Goal: Transaction & Acquisition: Purchase product/service

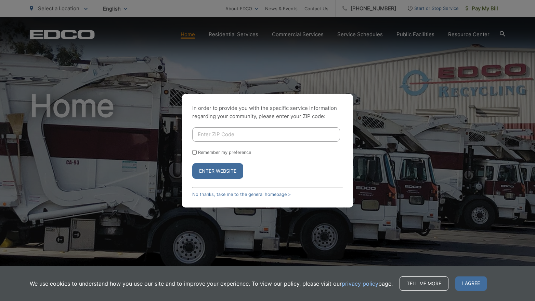
click at [245, 136] on input "Enter ZIP Code" at bounding box center [266, 135] width 148 height 14
type input "91945"
click at [217, 174] on button "Enter Website" at bounding box center [217, 171] width 51 height 16
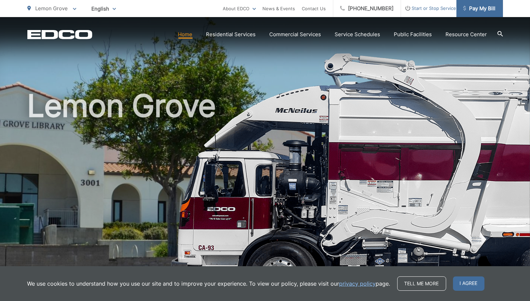
click at [476, 11] on span "Pay My Bill" at bounding box center [479, 8] width 32 height 8
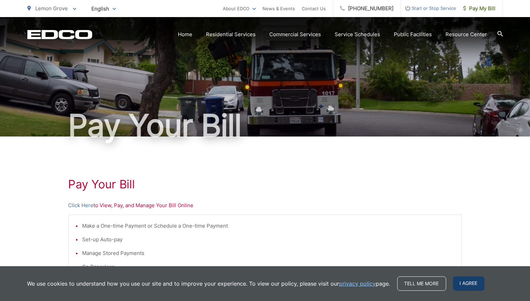
click at [464, 287] on span "I agree" at bounding box center [468, 284] width 31 height 14
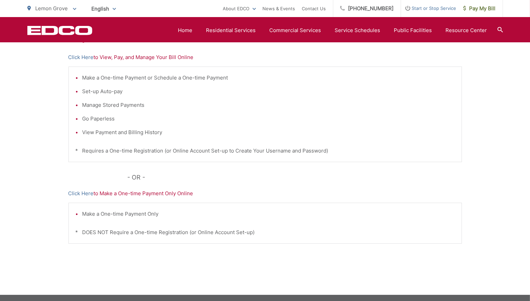
scroll to position [160, 0]
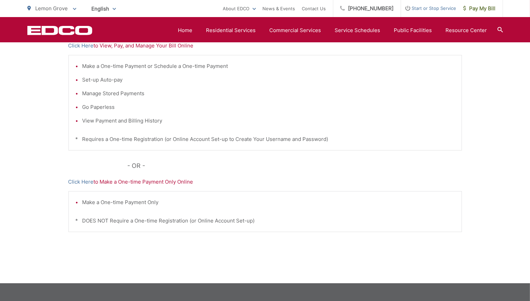
click at [142, 180] on p "Click Here to Make a One-time Payment Only Online" at bounding box center [264, 182] width 393 height 8
click at [82, 180] on link "Click Here" at bounding box center [80, 182] width 25 height 8
